Goal: Information Seeking & Learning: Find specific fact

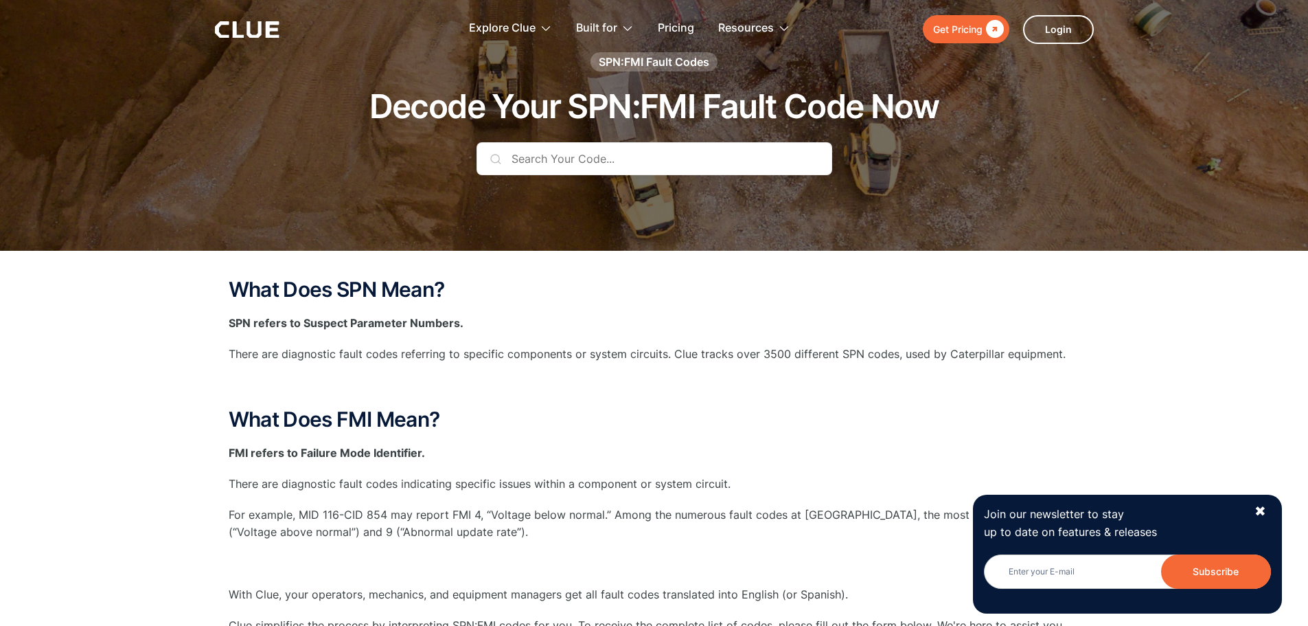
scroll to position [69, 0]
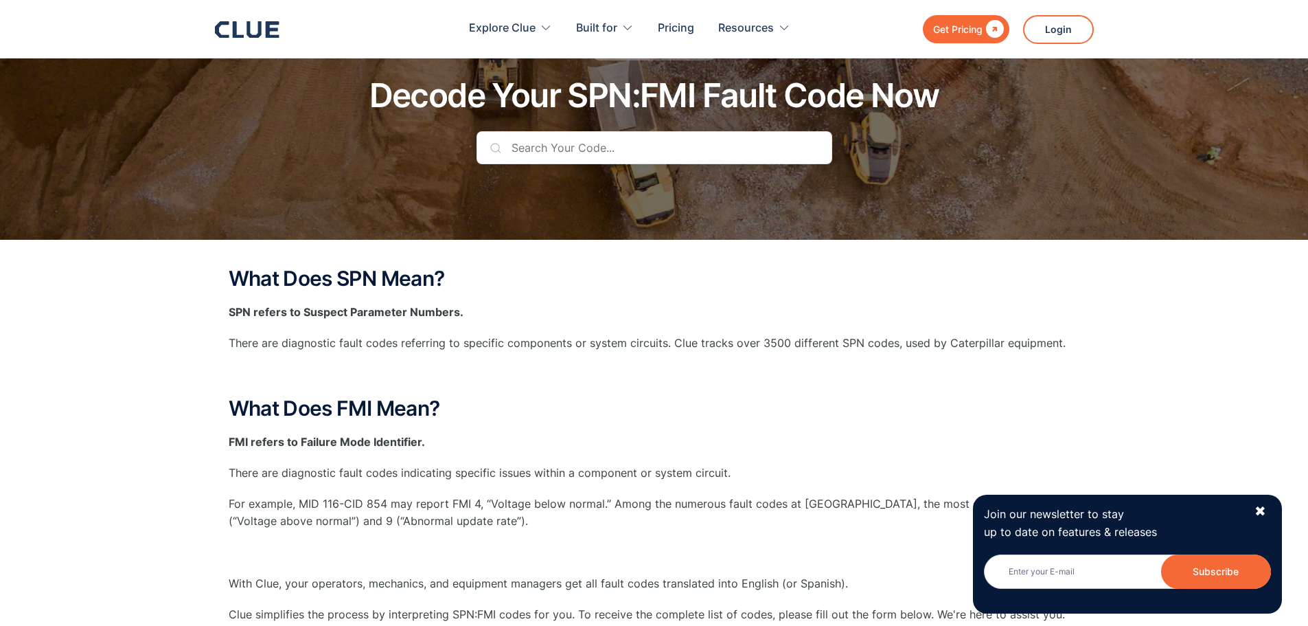
click at [639, 144] on input "text" at bounding box center [655, 147] width 356 height 33
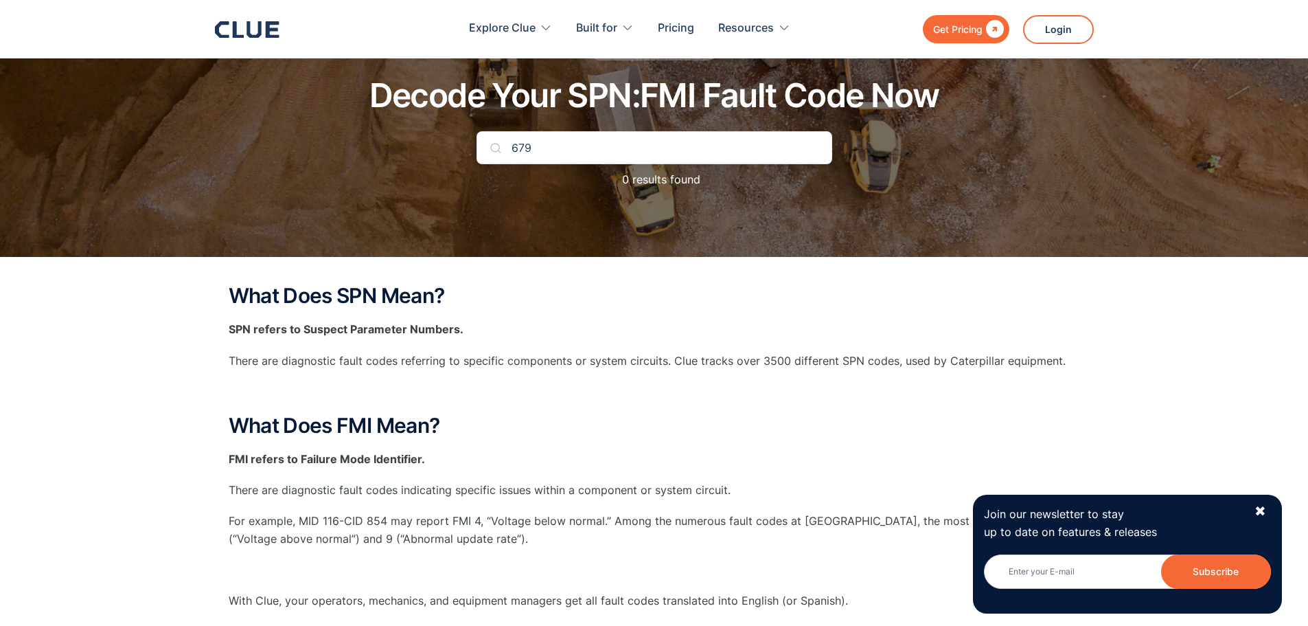
type input "679"
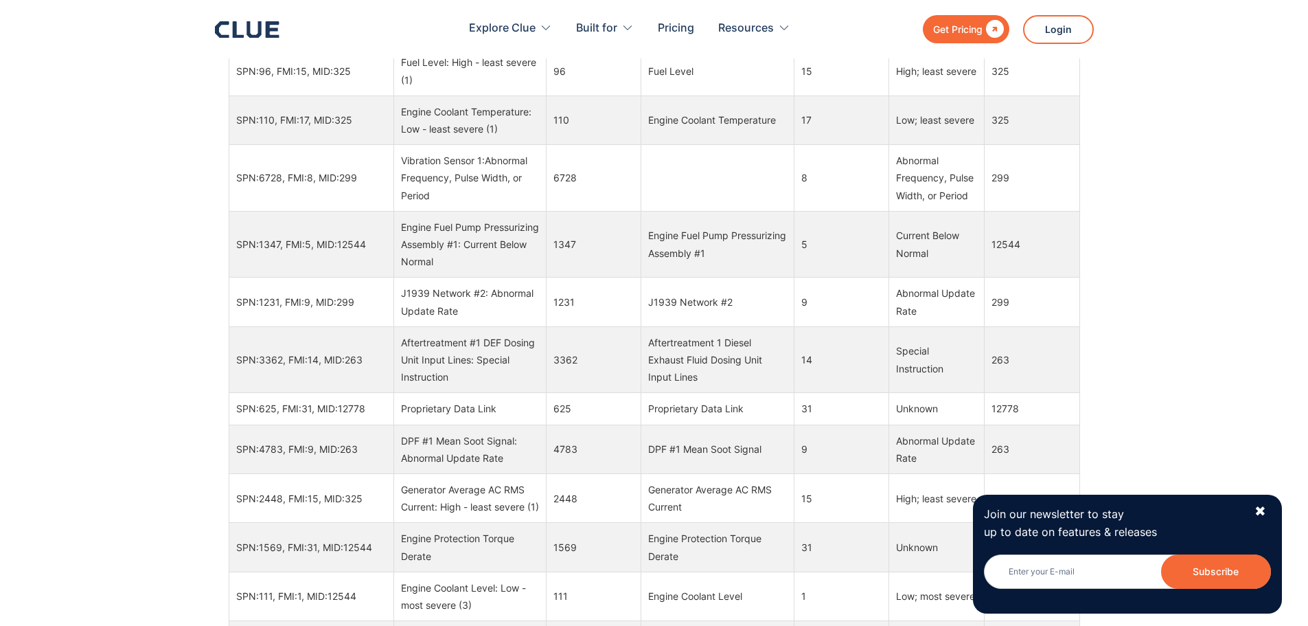
scroll to position [1785, 0]
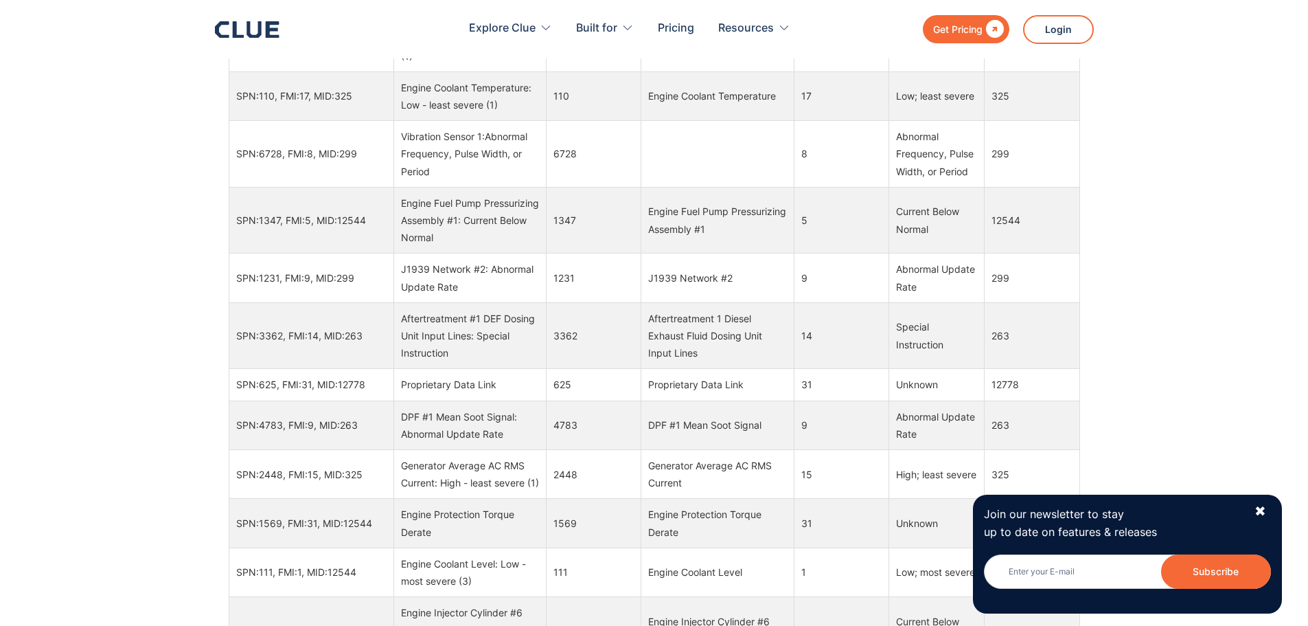
click at [1231, 215] on div "What Does SPN Mean? (Can be changed) SPN refers to Suspect Parameter Numbers. ‍…" at bounding box center [654, 77] width 1308 height 1873
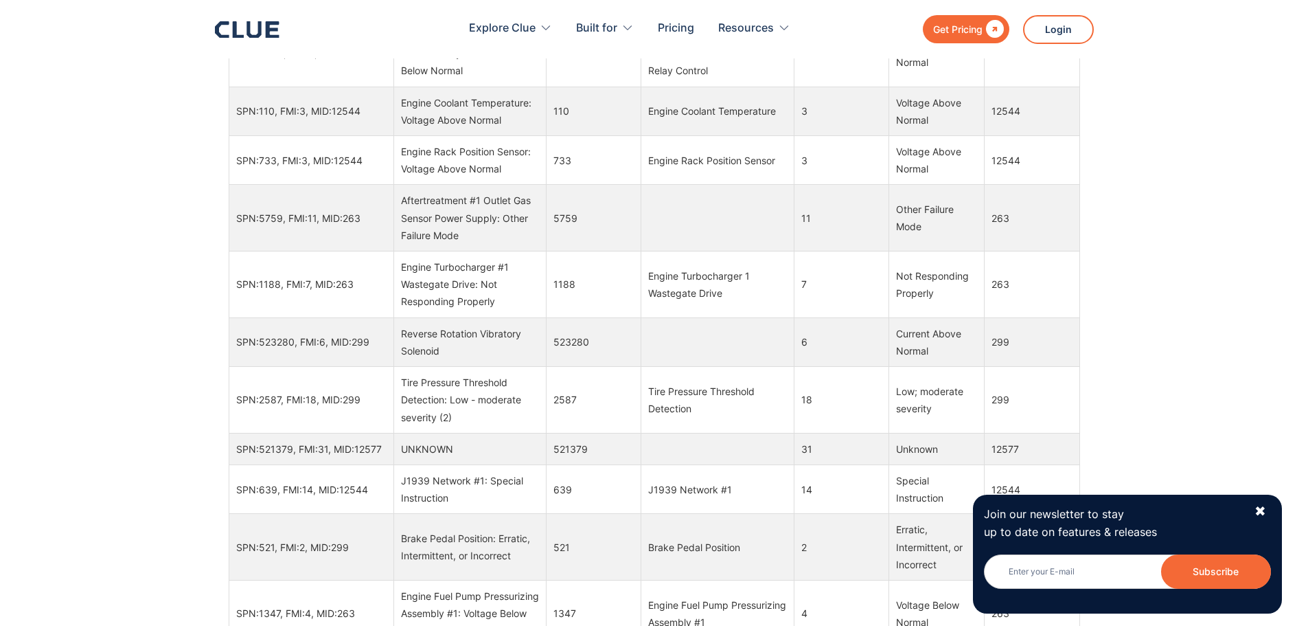
scroll to position [14208, 0]
